Goal: Navigation & Orientation: Find specific page/section

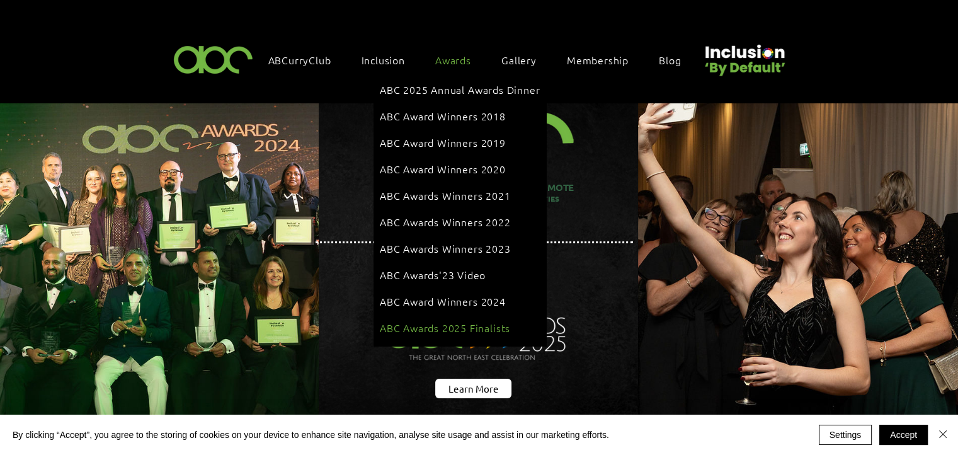
click at [463, 320] on span "ABC Awards 2025 Finalists" at bounding box center [445, 327] width 130 height 14
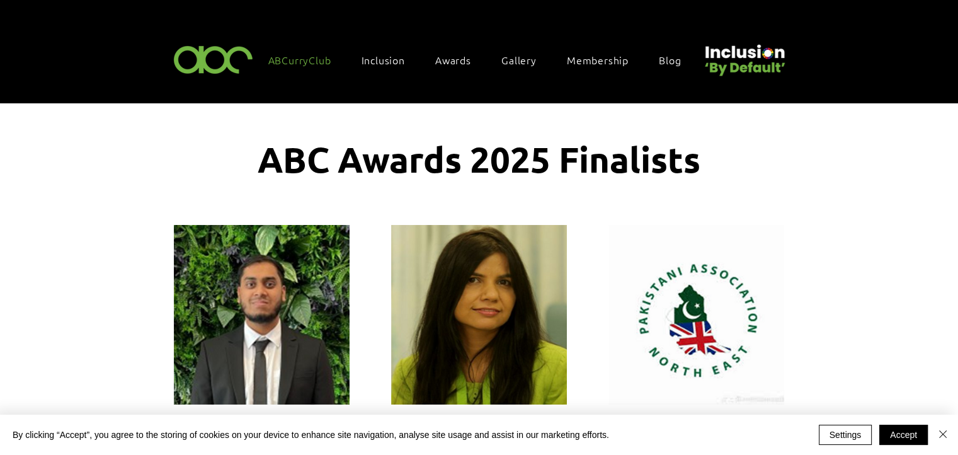
click at [283, 65] on link "ABCurryClub" at bounding box center [306, 60] width 88 height 26
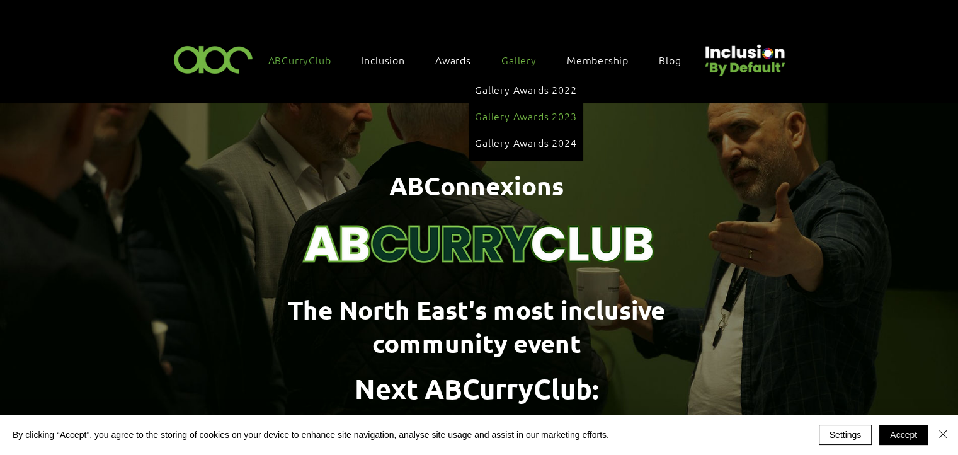
click at [523, 118] on span "Gallery Awards 2023" at bounding box center [525, 116] width 101 height 14
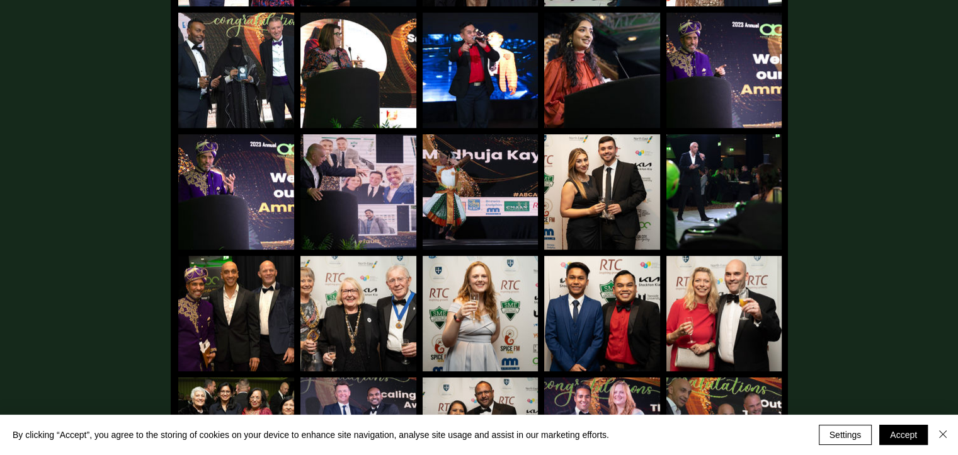
scroll to position [689, 0]
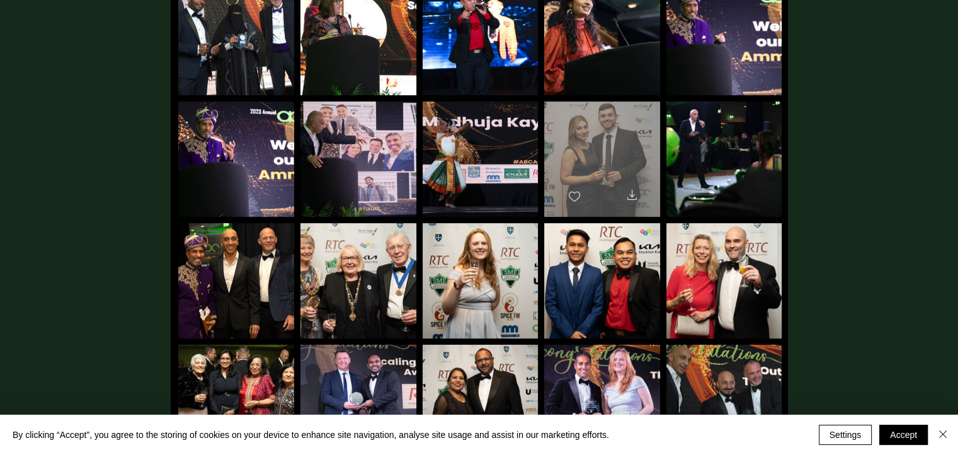
click at [583, 139] on div "main content" at bounding box center [602, 153] width 116 height 104
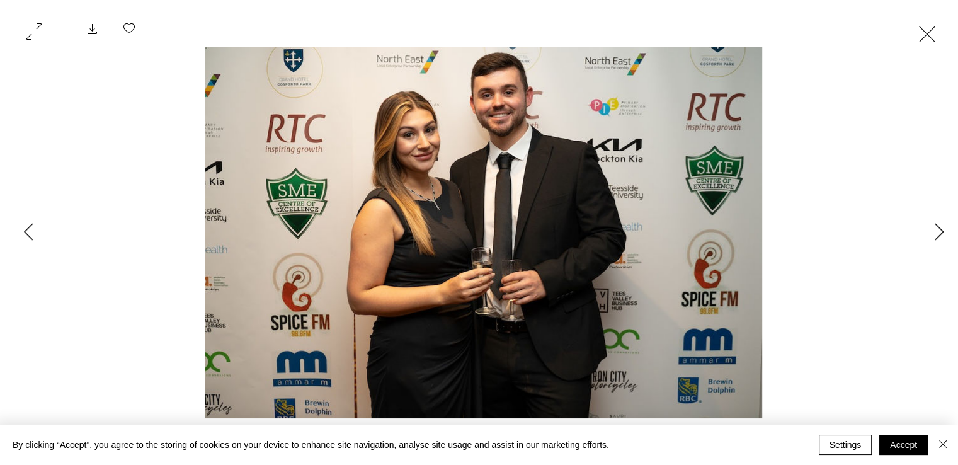
click at [922, 36] on button "Exit expand mode" at bounding box center [927, 33] width 24 height 28
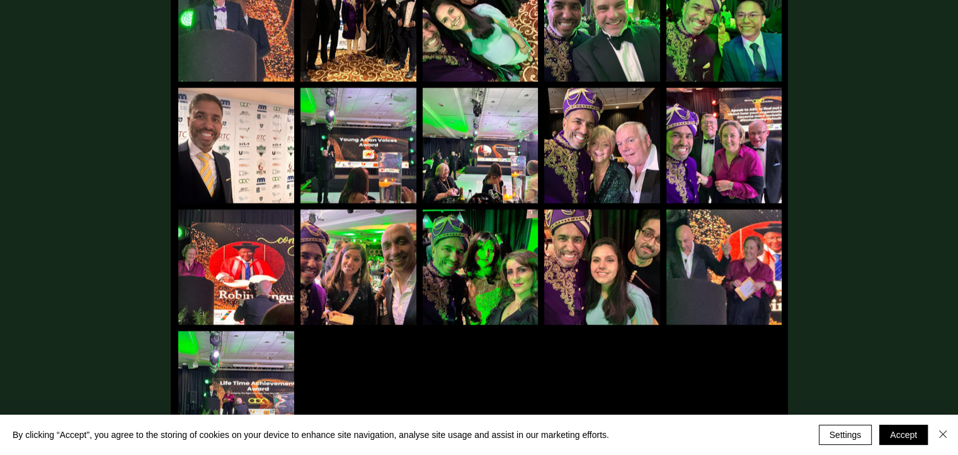
scroll to position [2166, 0]
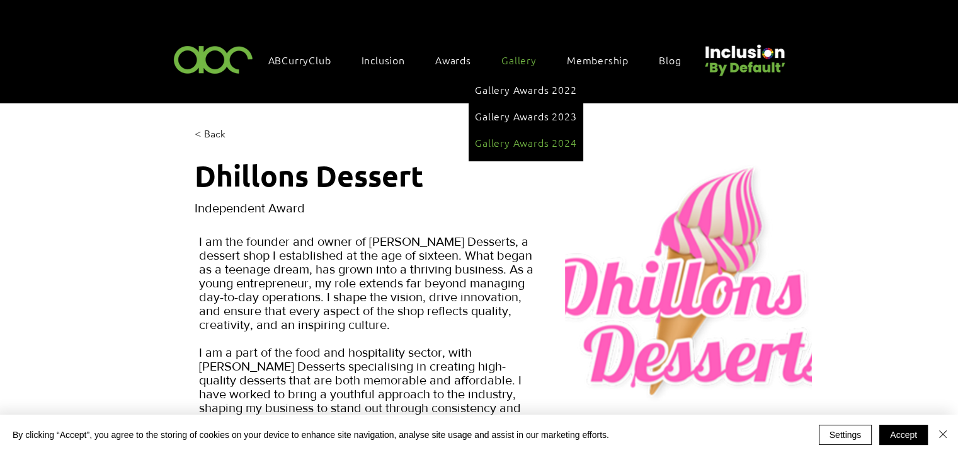
click at [531, 144] on link "Gallery Awards 2024" at bounding box center [525, 142] width 101 height 24
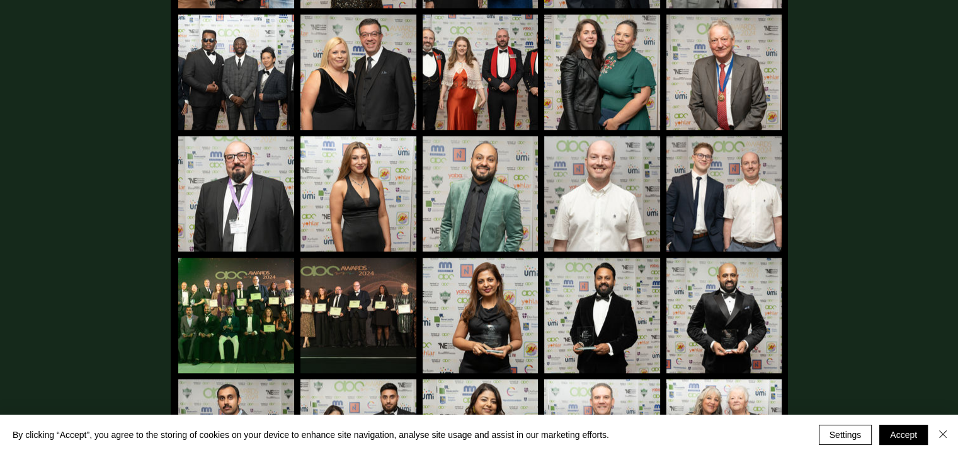
scroll to position [1113, 0]
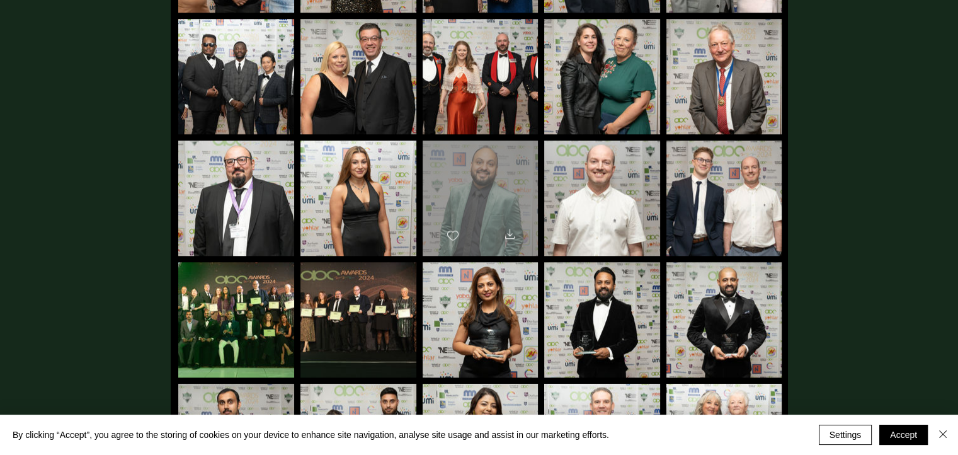
click at [495, 174] on div "main content" at bounding box center [479, 192] width 115 height 104
